Goal: Complete application form

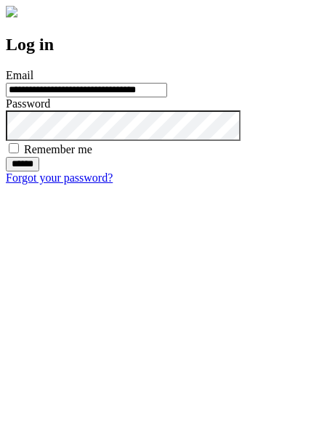
type input "**********"
click at [39, 171] on input "******" at bounding box center [22, 164] width 33 height 15
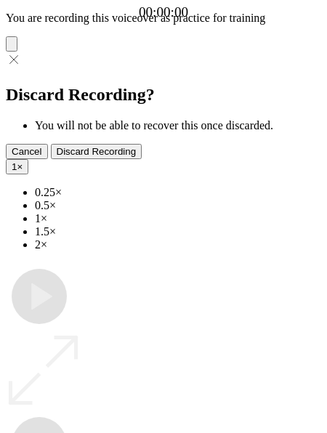
type input "**********"
